Goal: Transaction & Acquisition: Book appointment/travel/reservation

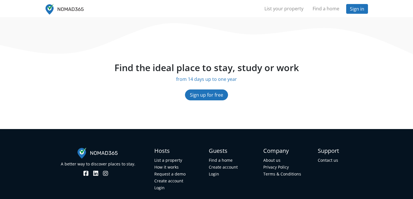
scroll to position [1409, 0]
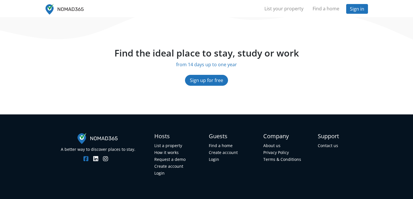
click at [88, 160] on icon at bounding box center [85, 159] width 5 height 6
click at [96, 158] on icon at bounding box center [95, 159] width 5 height 6
click at [107, 158] on icon at bounding box center [105, 159] width 5 height 6
click at [178, 152] on li "How it works" at bounding box center [179, 152] width 50 height 7
click at [176, 152] on link "How it works" at bounding box center [166, 152] width 24 height 5
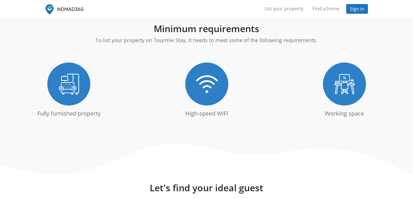
scroll to position [700, 0]
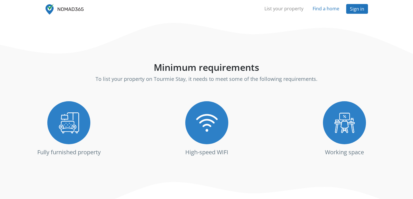
click at [314, 13] on link "Find a home" at bounding box center [326, 8] width 36 height 11
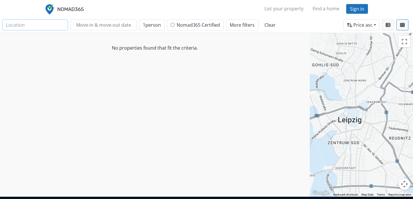
click at [52, 26] on input "text" at bounding box center [35, 25] width 66 height 11
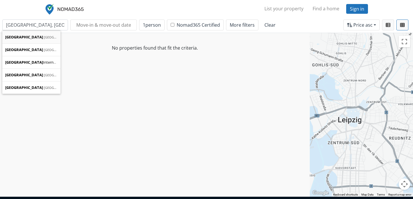
type input "[GEOGRAPHIC_DATA]"
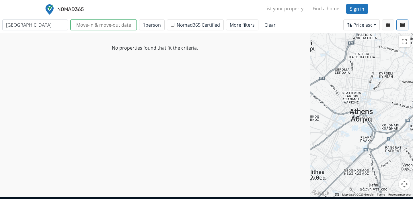
click at [114, 26] on input "text" at bounding box center [103, 25] width 67 height 11
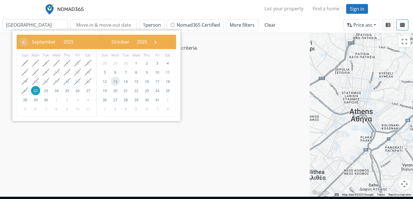
click at [119, 81] on span "13" at bounding box center [115, 81] width 9 height 9
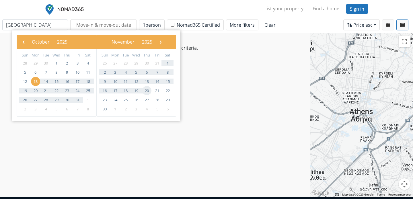
type input "[DATE] - [DATE]"
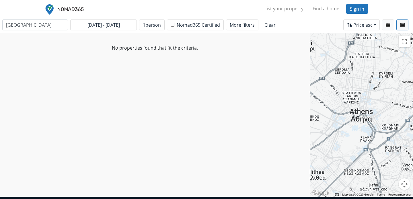
click at [224, 16] on nav "List your property Find a home Sign in" at bounding box center [206, 8] width 413 height 17
click at [234, 27] on span "More filters" at bounding box center [242, 25] width 25 height 6
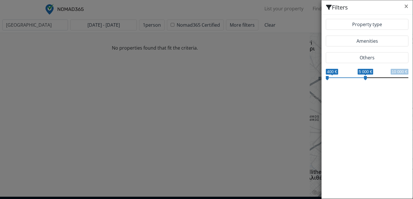
click at [278, 27] on modal-container "Filters Property type House Holiday Home Mobile Home Apartment Deluxe Apartment…" at bounding box center [206, 99] width 413 height 199
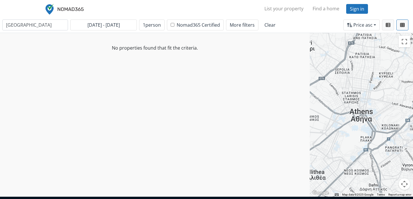
click at [261, 23] on link "Clear" at bounding box center [270, 25] width 19 height 11
checkbox input "false"
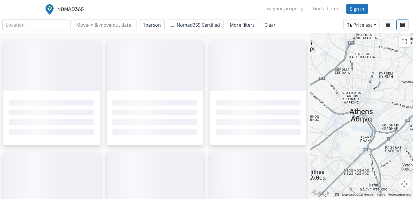
click at [236, 23] on span "More filters" at bounding box center [242, 25] width 25 height 6
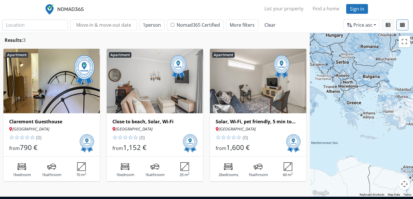
click at [54, 123] on h6 "Claremont Guesthouse" at bounding box center [51, 121] width 85 height 5
